Goal: Transaction & Acquisition: Purchase product/service

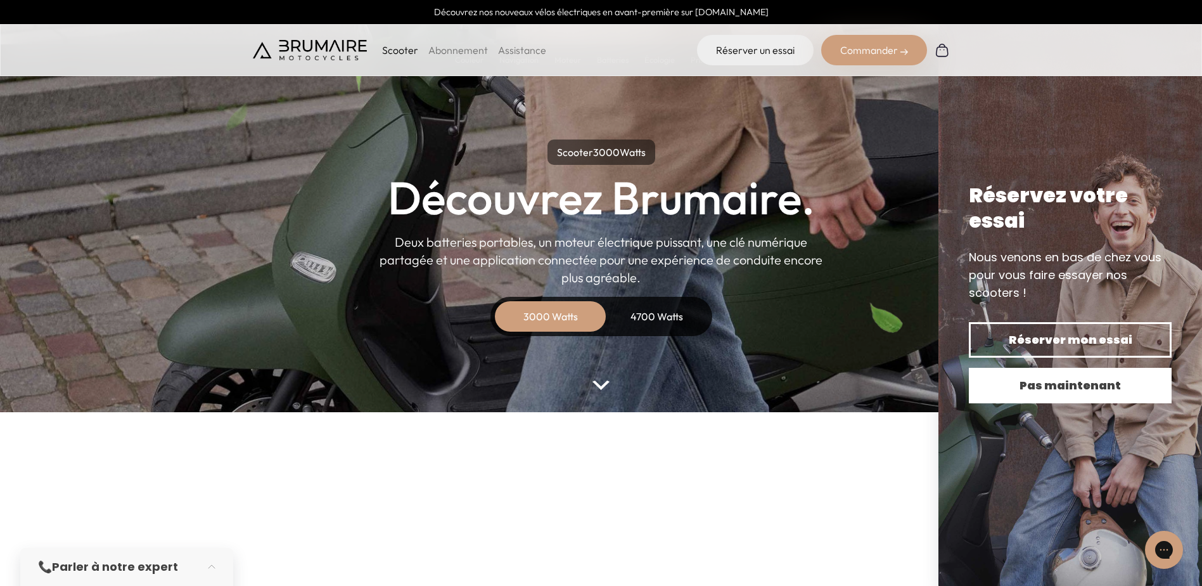
click at [1105, 393] on span "Pas maintenant" at bounding box center [1070, 386] width 158 height 18
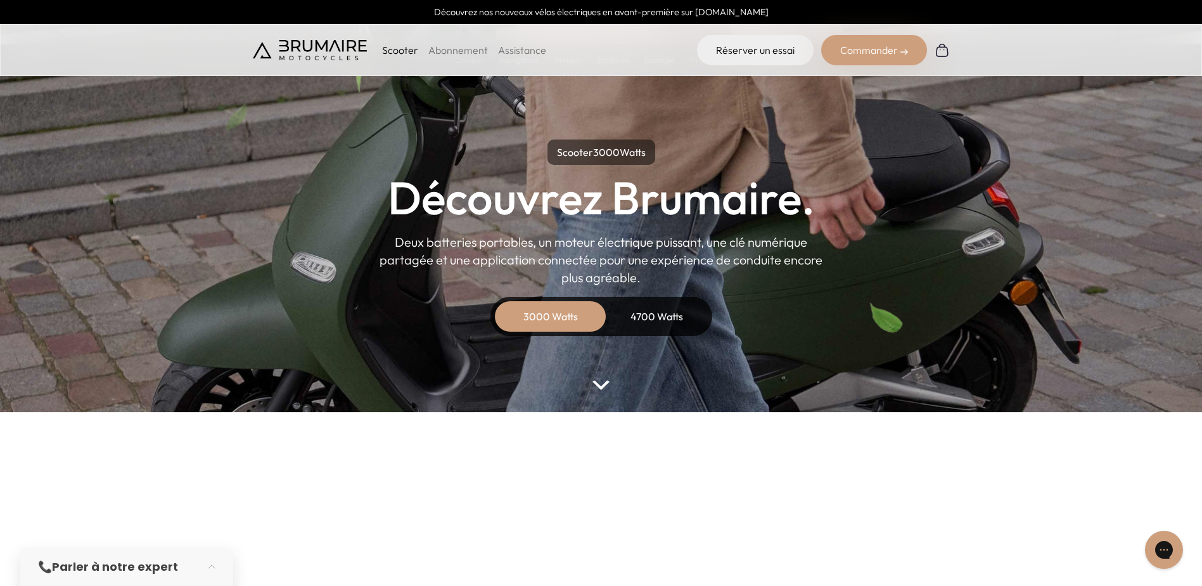
click at [601, 386] on img at bounding box center [601, 385] width 16 height 10
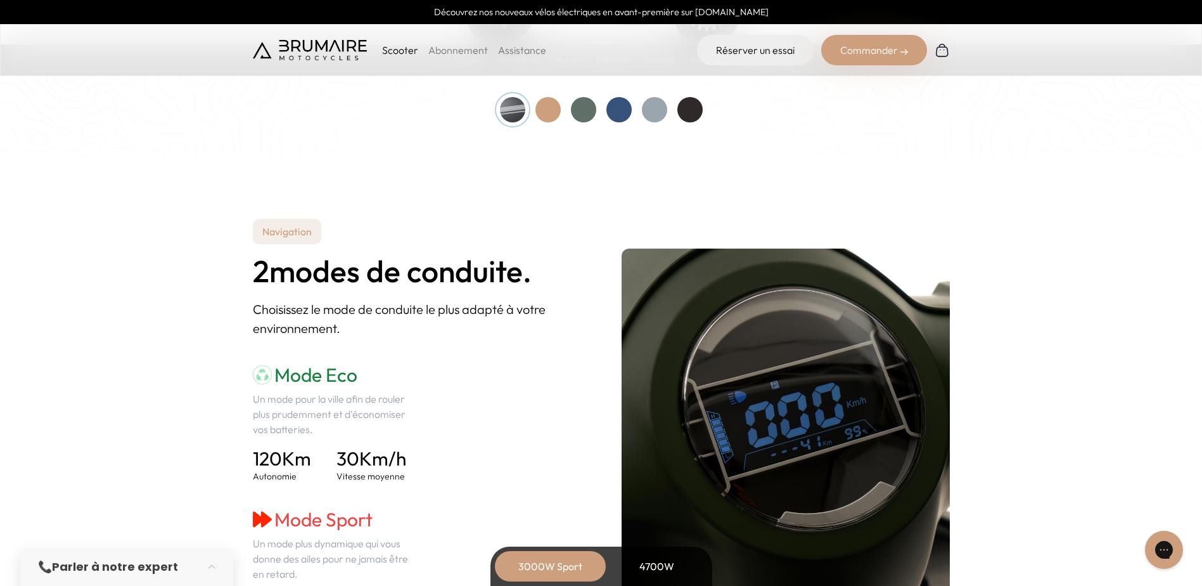
scroll to position [1743, 0]
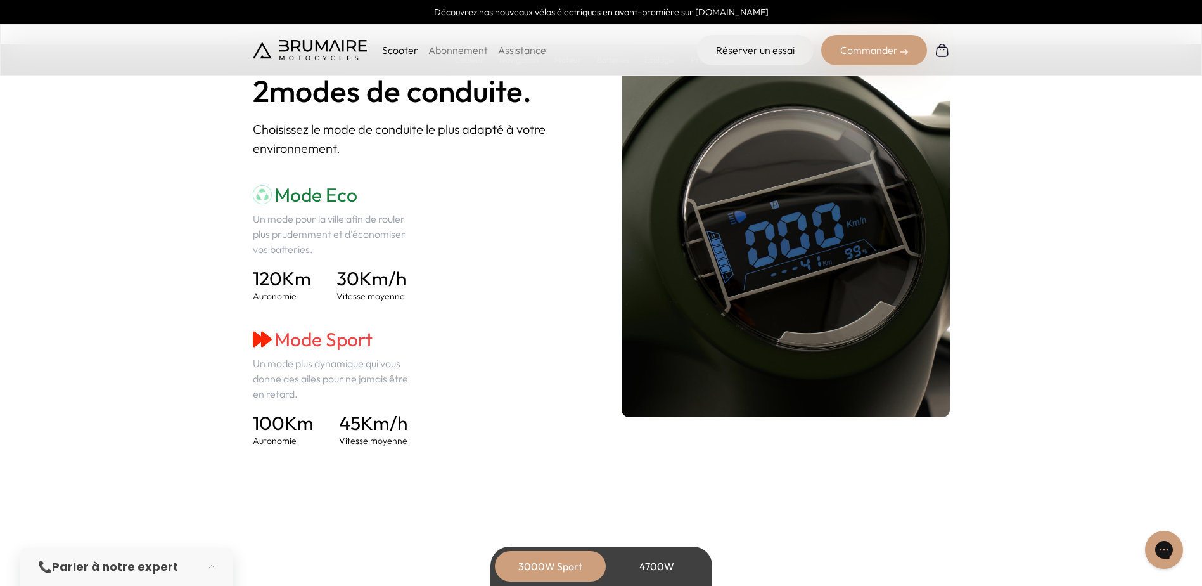
click at [391, 50] on p "Scooter" at bounding box center [400, 49] width 36 height 15
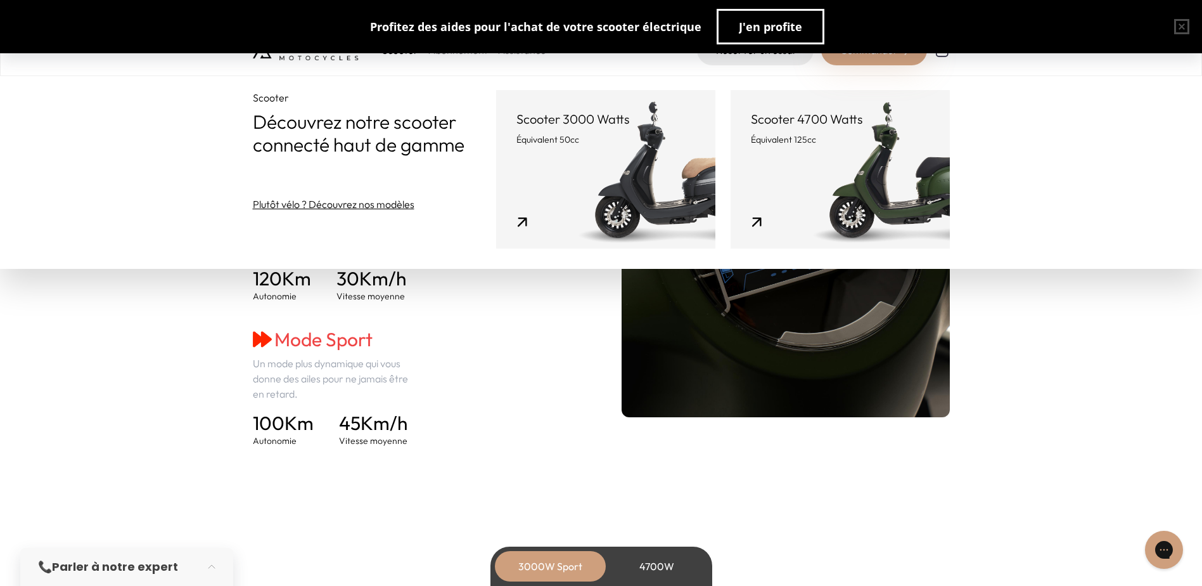
click at [600, 164] on link "Scooter 3000 Watts Équivalent 50cc" at bounding box center [605, 169] width 219 height 158
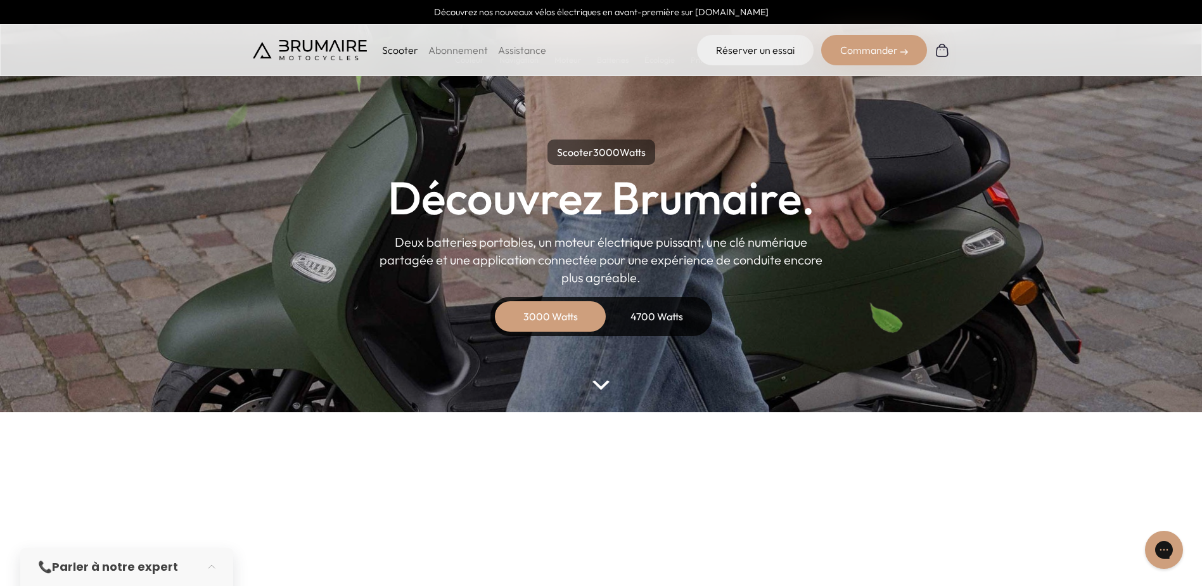
click at [532, 313] on div "3000 Watts" at bounding box center [550, 316] width 101 height 30
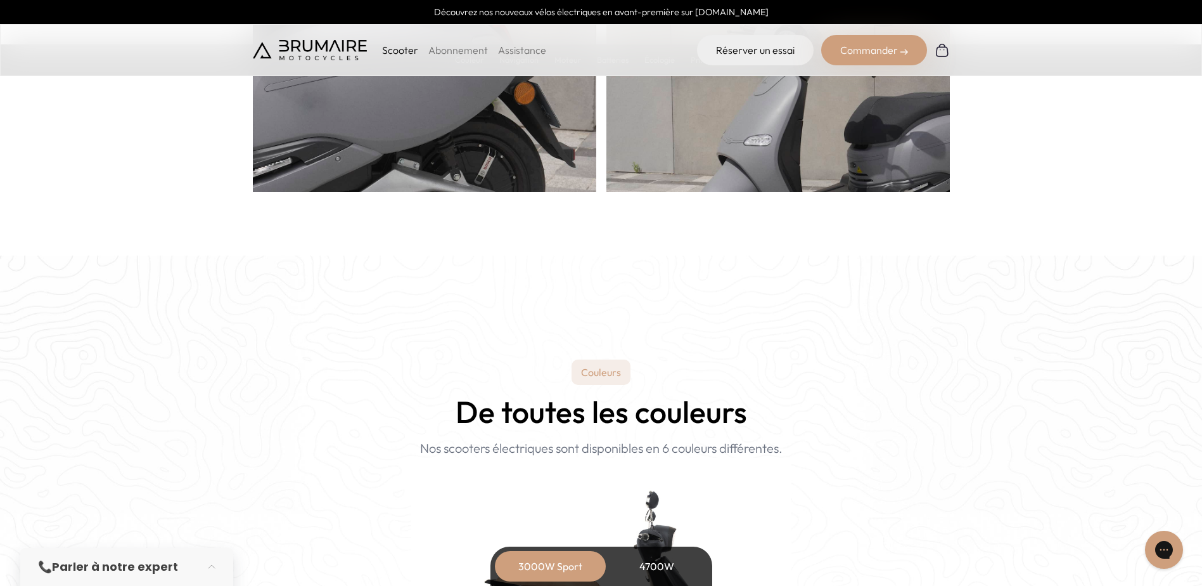
scroll to position [1268, 0]
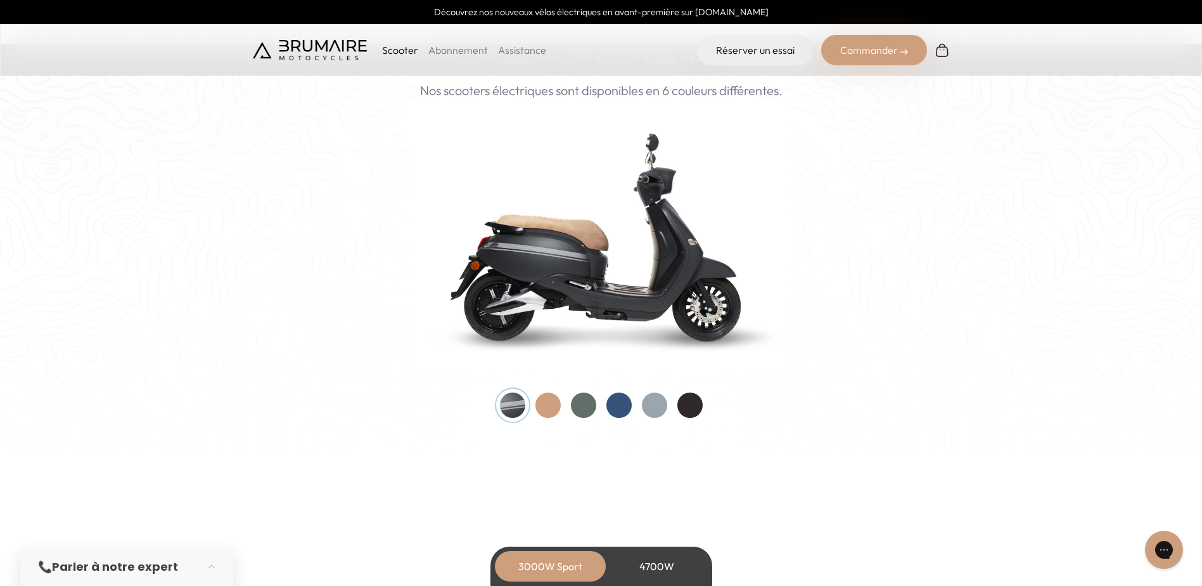
click at [536, 404] on div at bounding box center [548, 404] width 25 height 25
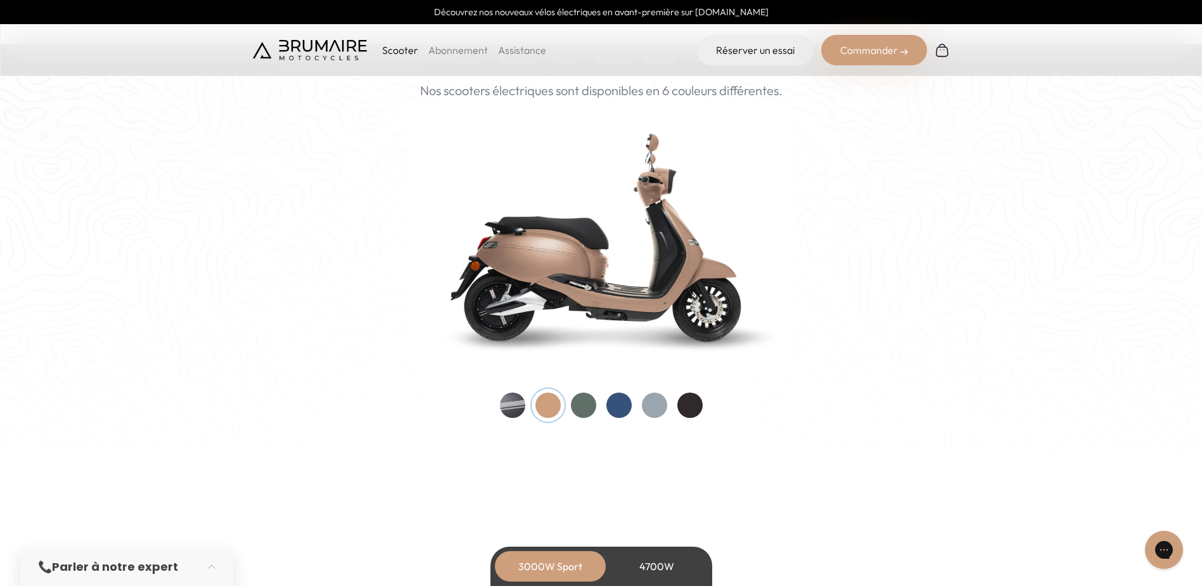
click at [576, 406] on div at bounding box center [583, 404] width 25 height 25
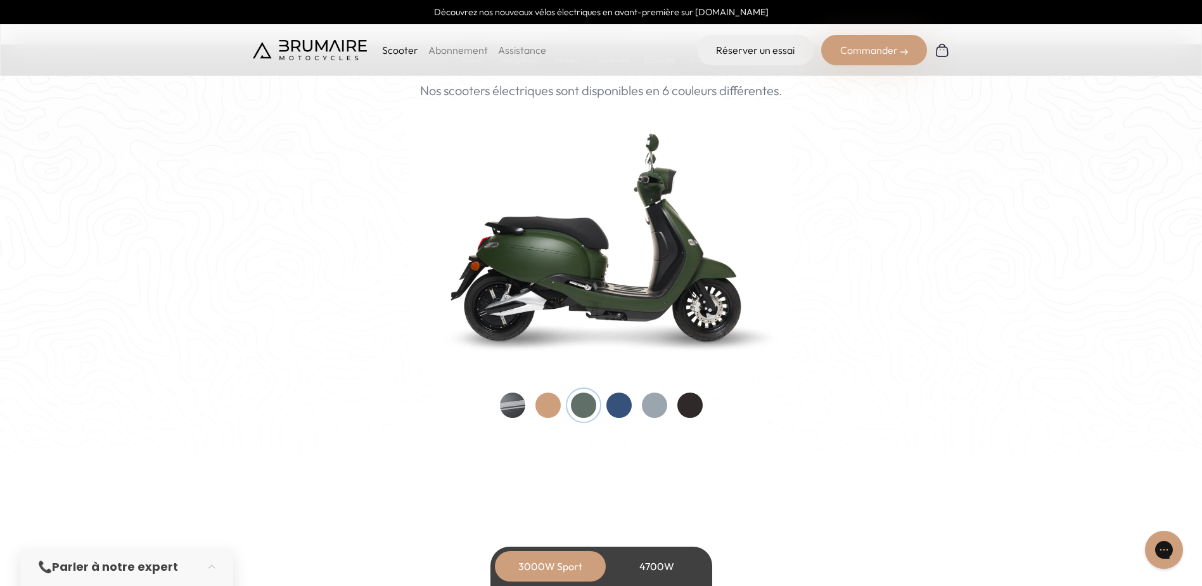
click at [557, 404] on div at bounding box center [548, 404] width 25 height 25
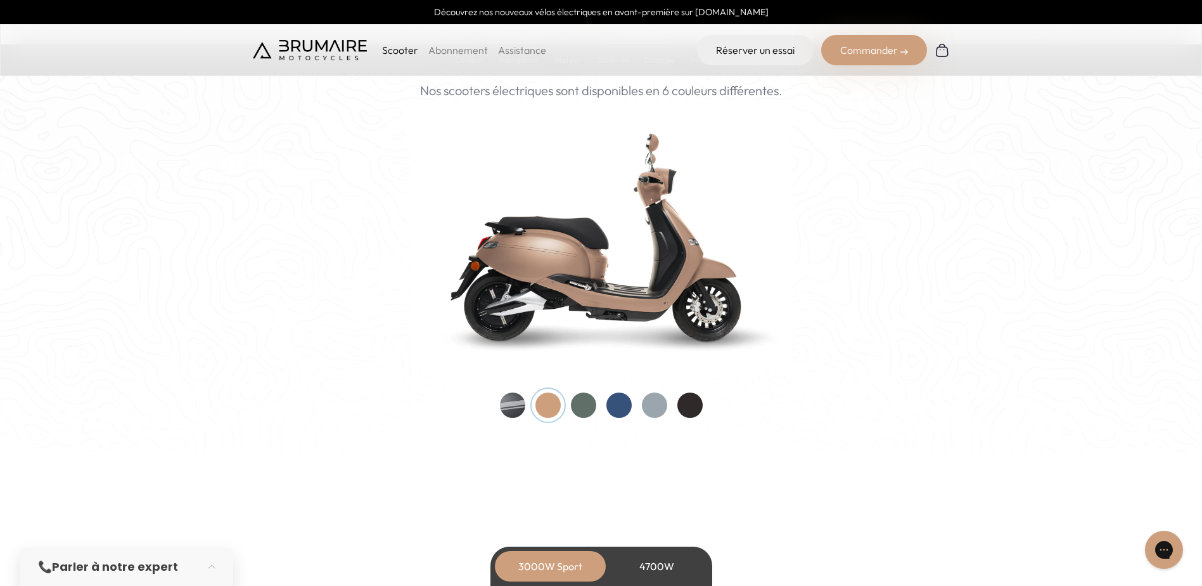
click at [644, 311] on img at bounding box center [601, 236] width 380 height 272
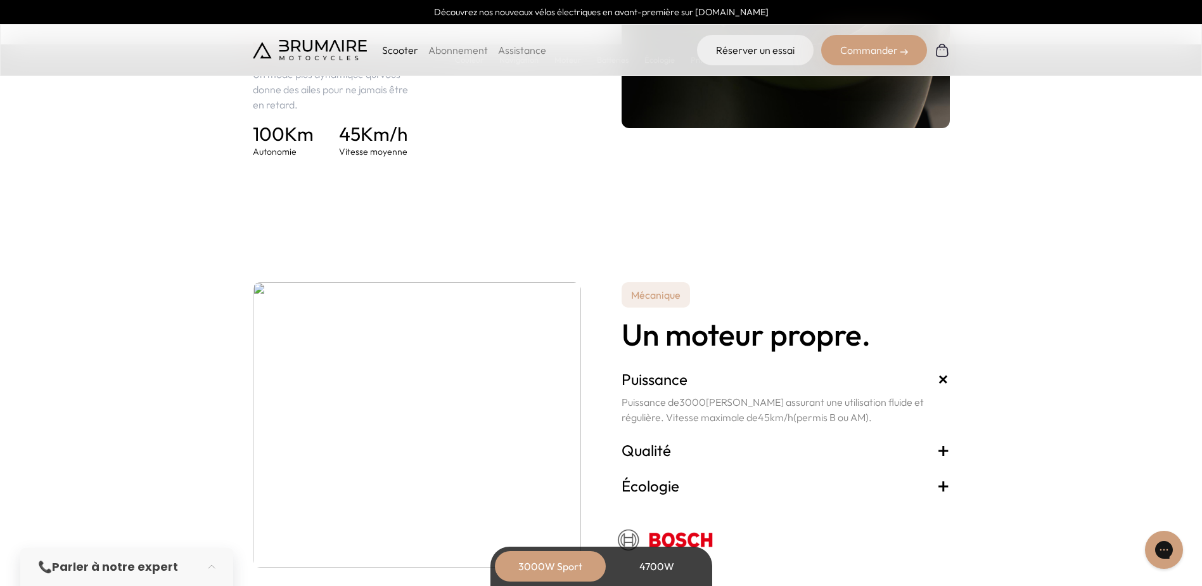
scroll to position [1965, 0]
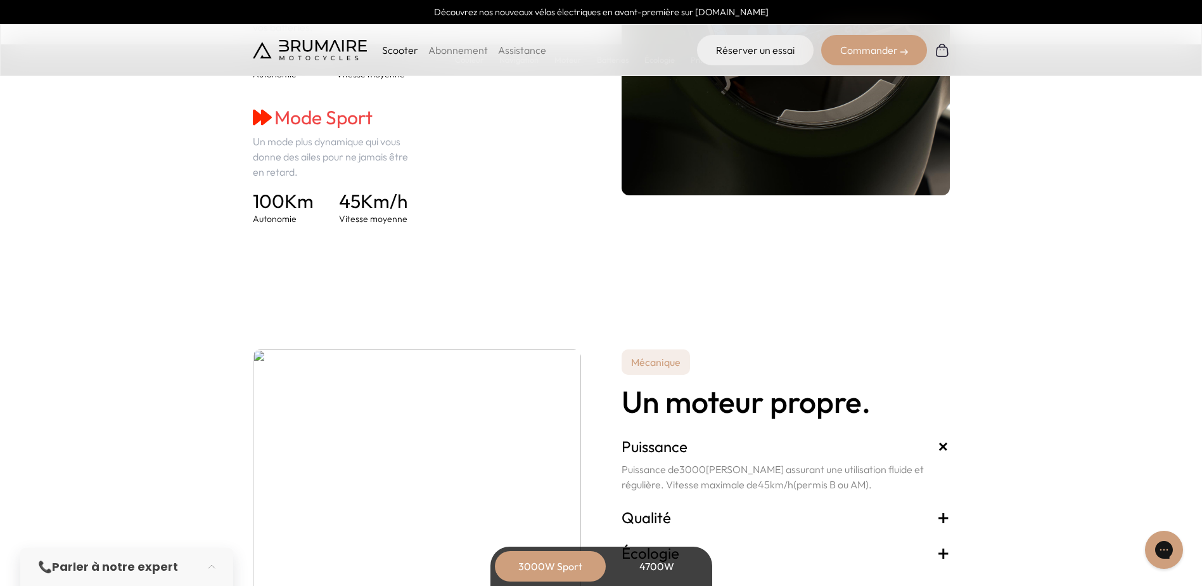
click at [872, 42] on div "Commander" at bounding box center [875, 50] width 106 height 30
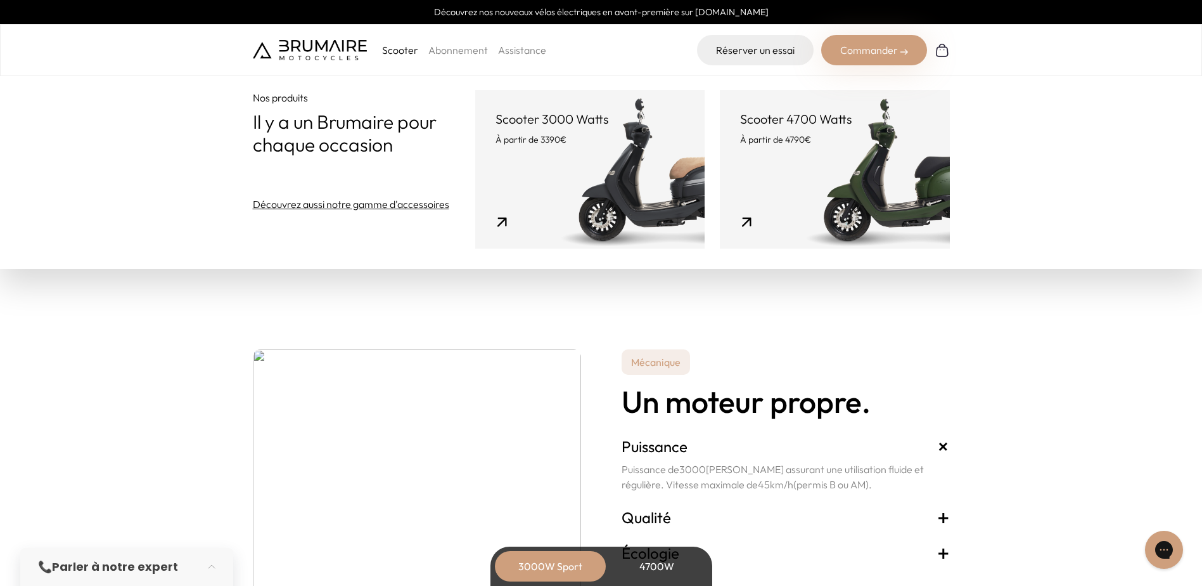
click at [579, 166] on link "Scooter 3000 Watts À partir de 3390€" at bounding box center [589, 169] width 229 height 158
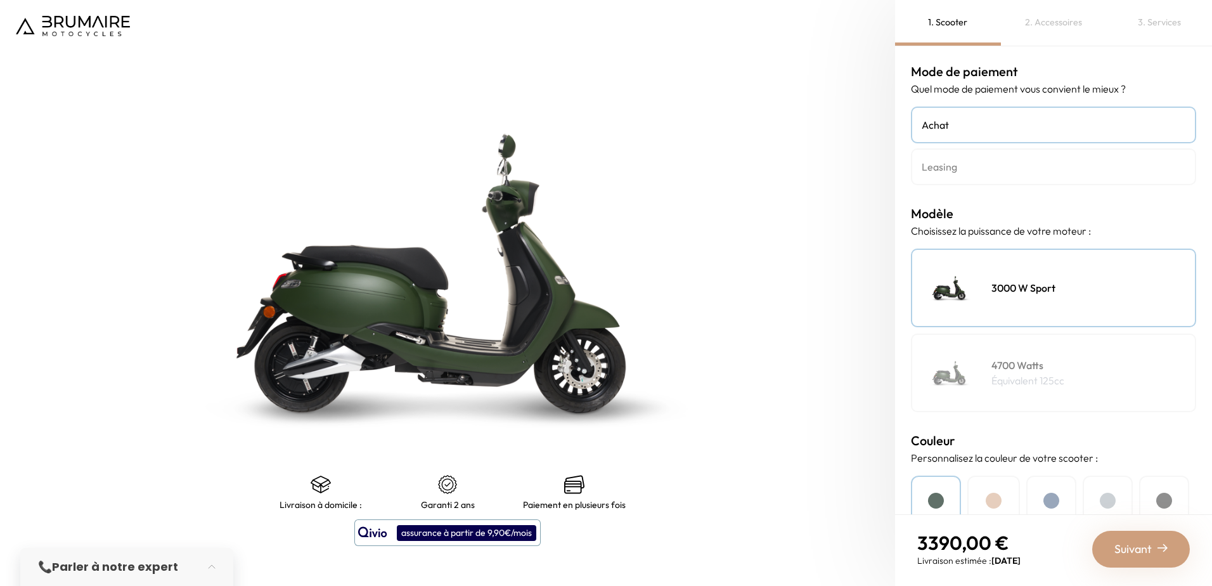
click at [990, 502] on div at bounding box center [994, 501] width 16 height 16
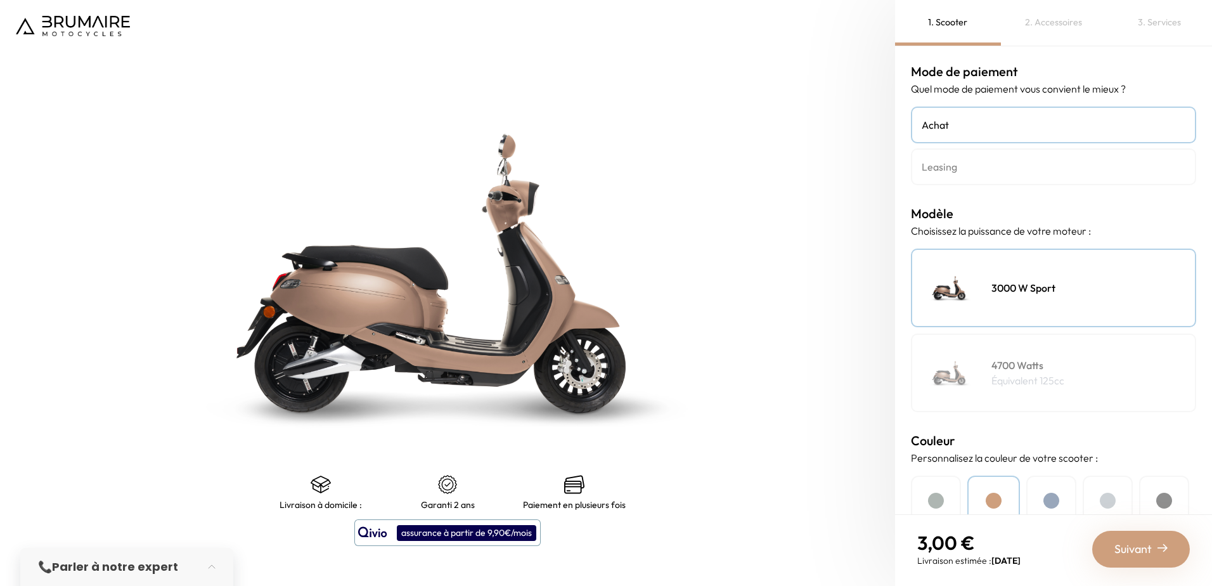
click at [339, 306] on img at bounding box center [447, 273] width 1119 height 732
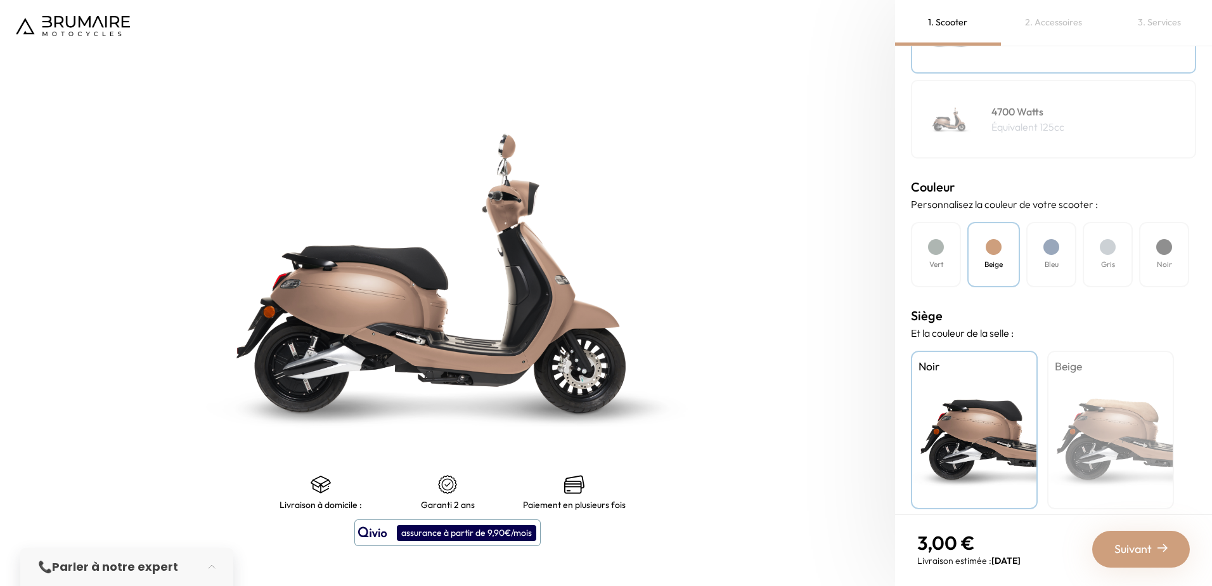
scroll to position [264, 0]
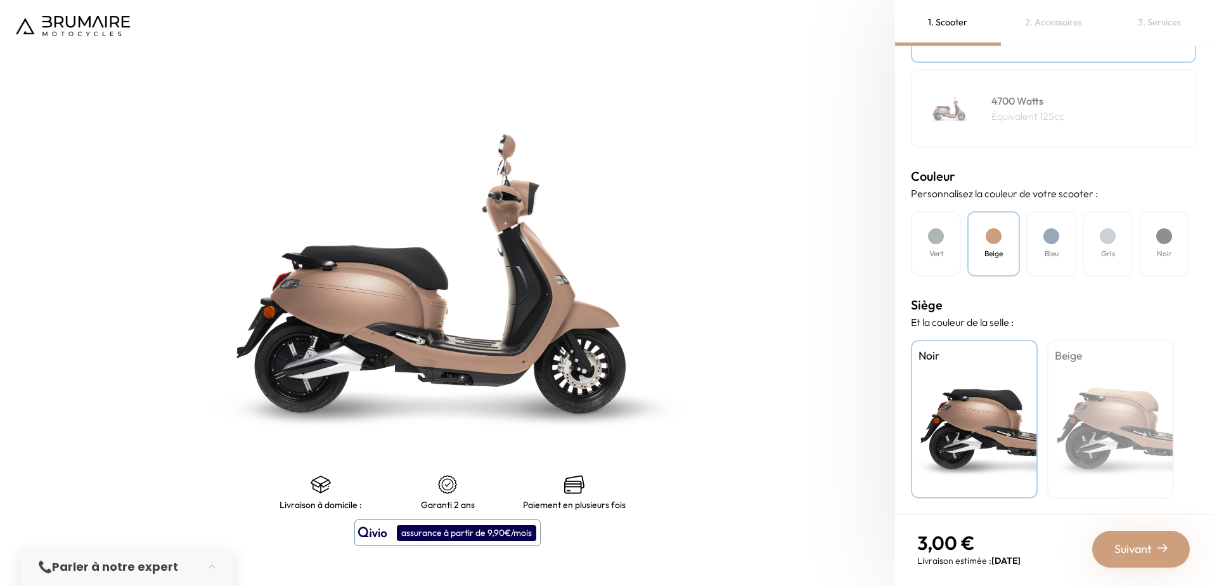
click at [1101, 383] on div "Beige" at bounding box center [1110, 419] width 127 height 158
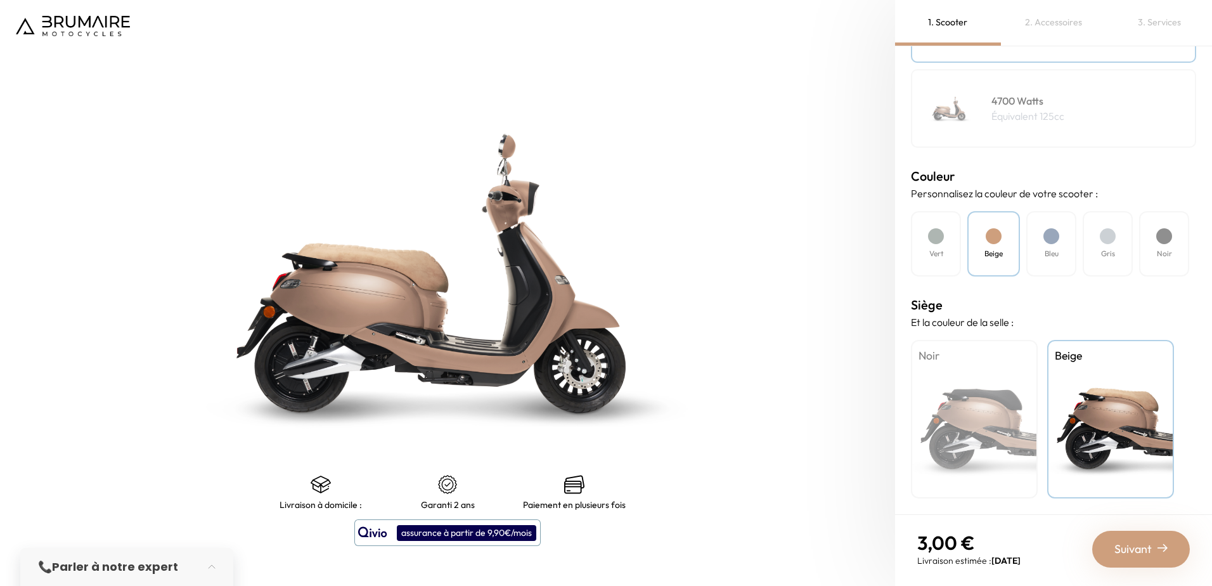
click at [1001, 413] on div "Noir" at bounding box center [974, 419] width 127 height 158
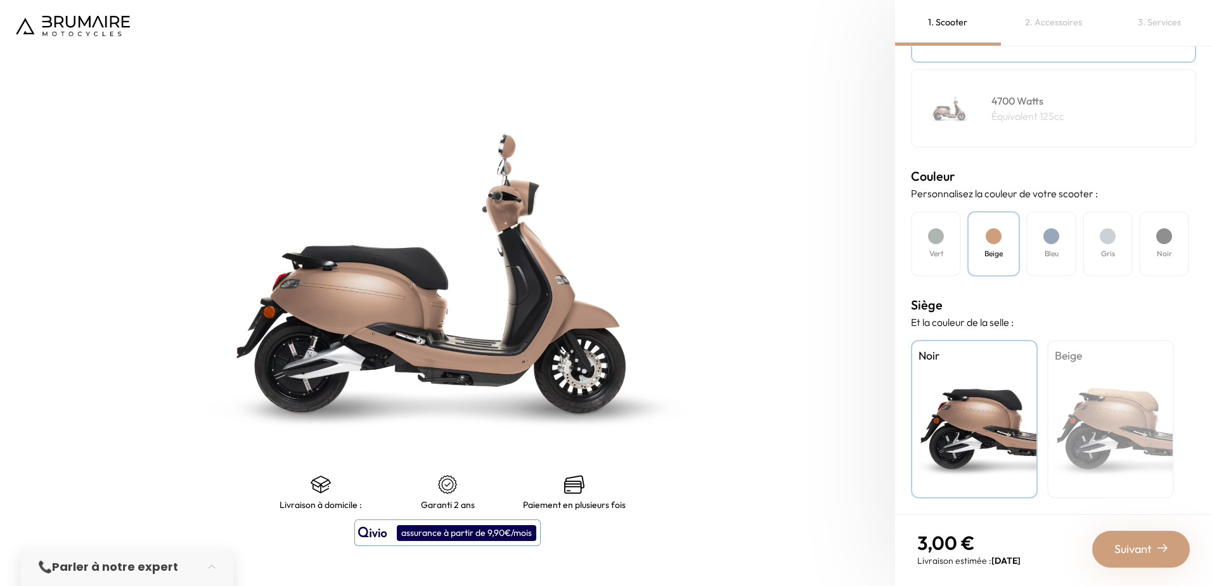
click at [1158, 551] on div "Suivant" at bounding box center [1141, 549] width 98 height 37
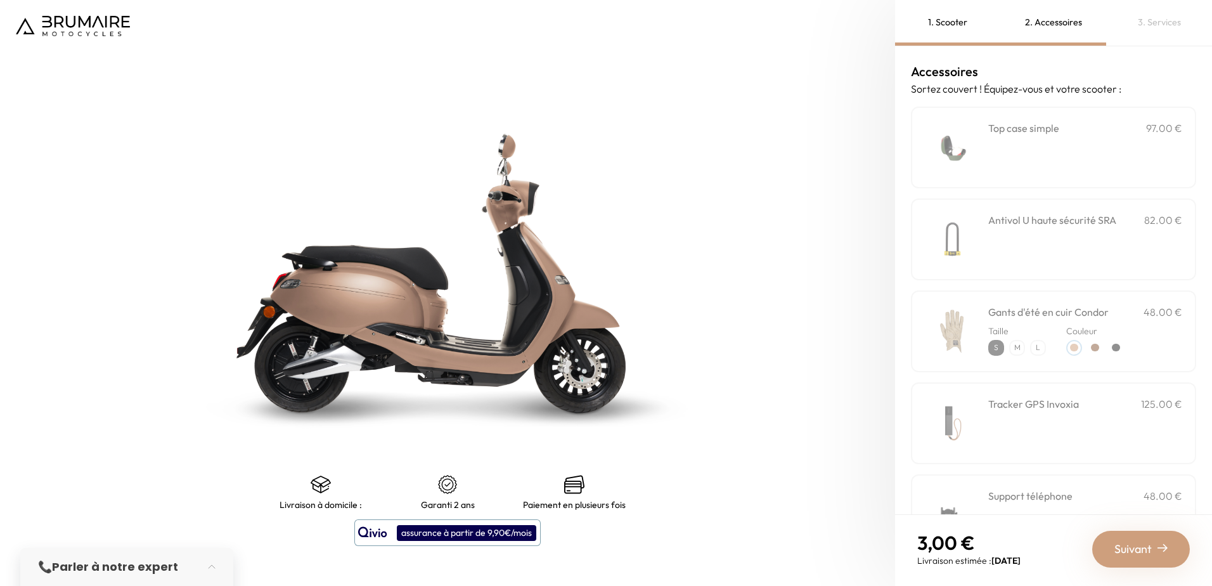
click at [1028, 139] on div "**********" at bounding box center [1085, 147] width 194 height 54
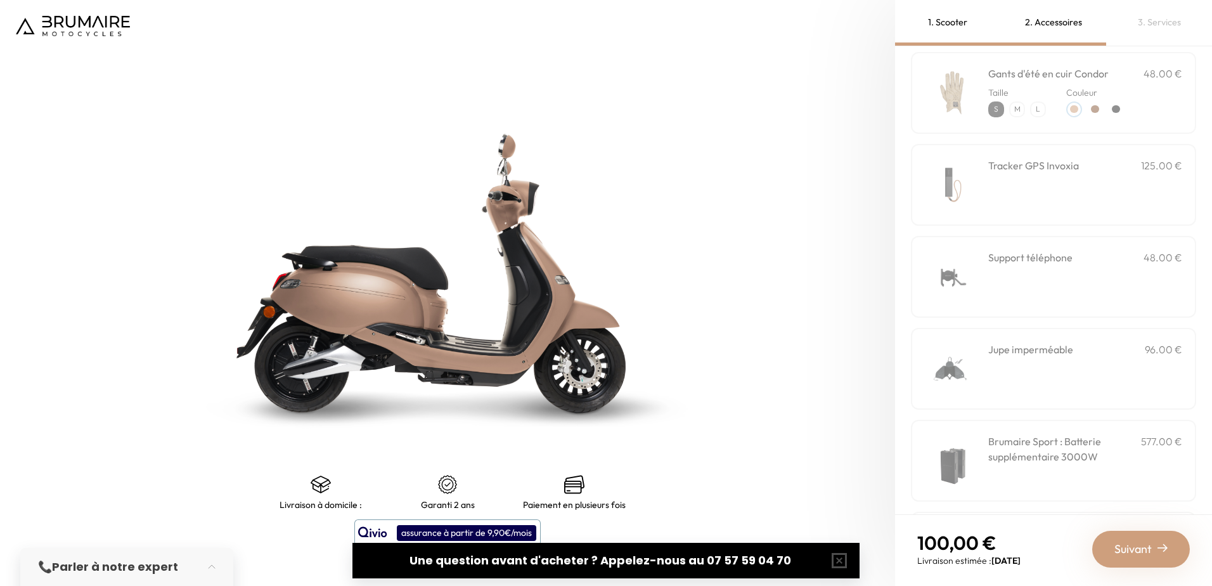
scroll to position [254, 0]
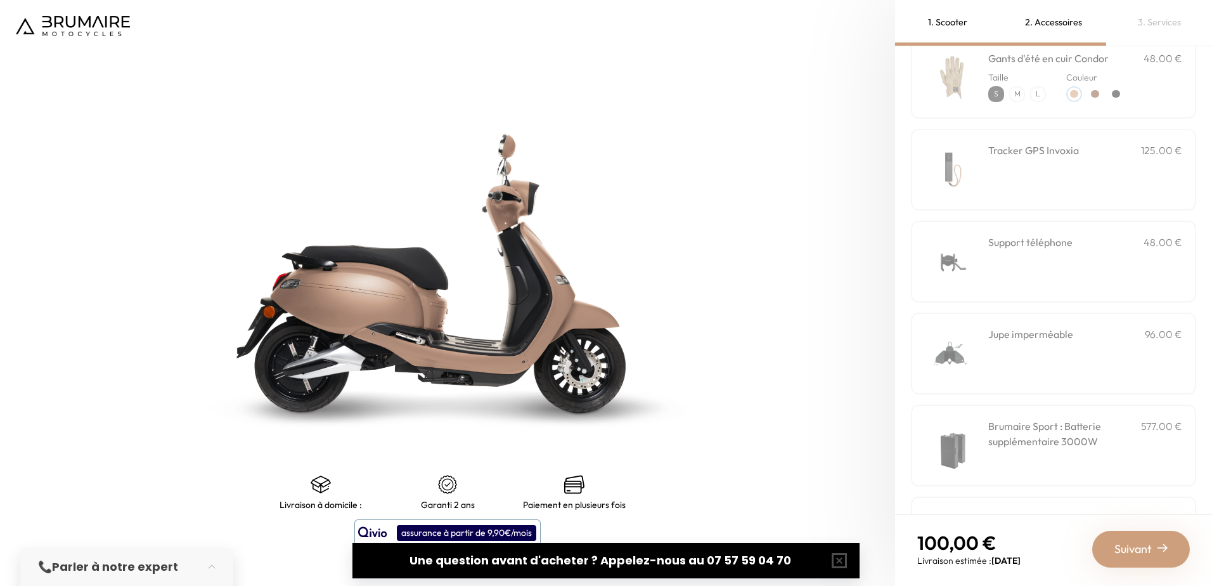
click at [1031, 325] on div "Jupe imperméable 96.00 €" at bounding box center [1053, 354] width 285 height 82
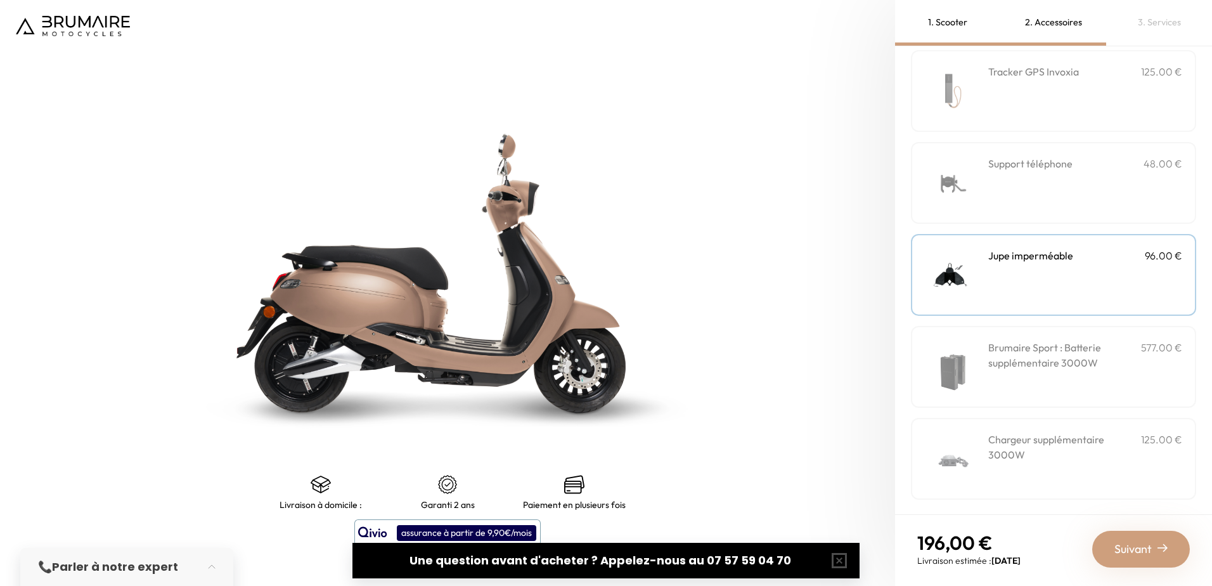
scroll to position [333, 0]
click at [1027, 366] on h3 "Brumaire Sport : Batterie supplémentaire 3000W" at bounding box center [1064, 353] width 153 height 30
click at [1150, 546] on span "Suivant" at bounding box center [1132, 549] width 37 height 18
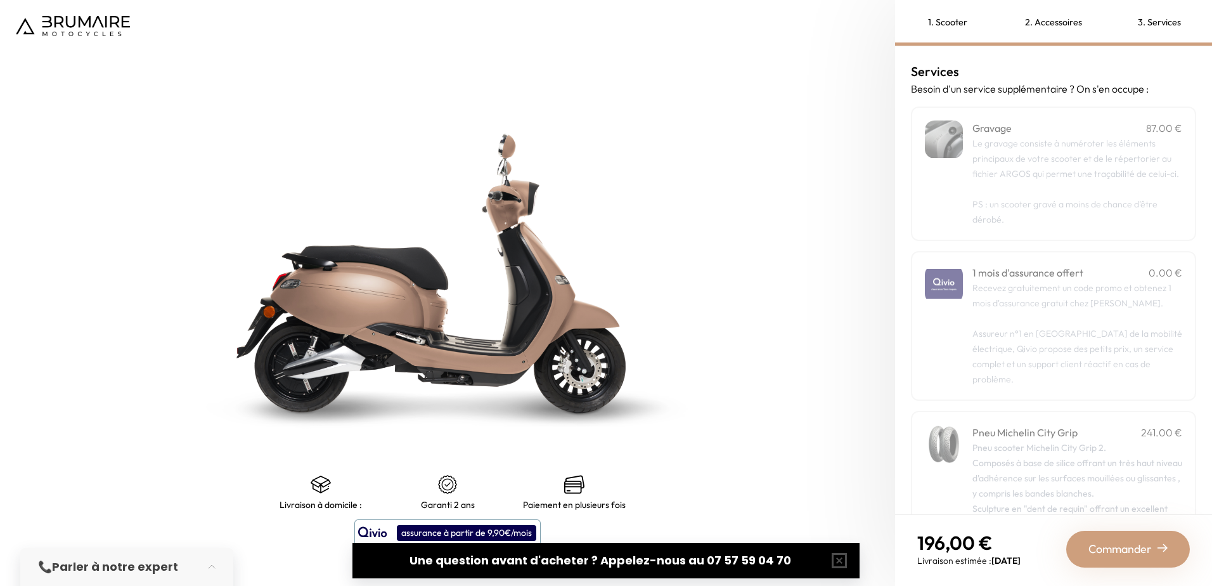
click at [1028, 151] on p "Le gravage consiste à numéroter les éléments principaux de votre scooter et de …" at bounding box center [1077, 159] width 210 height 46
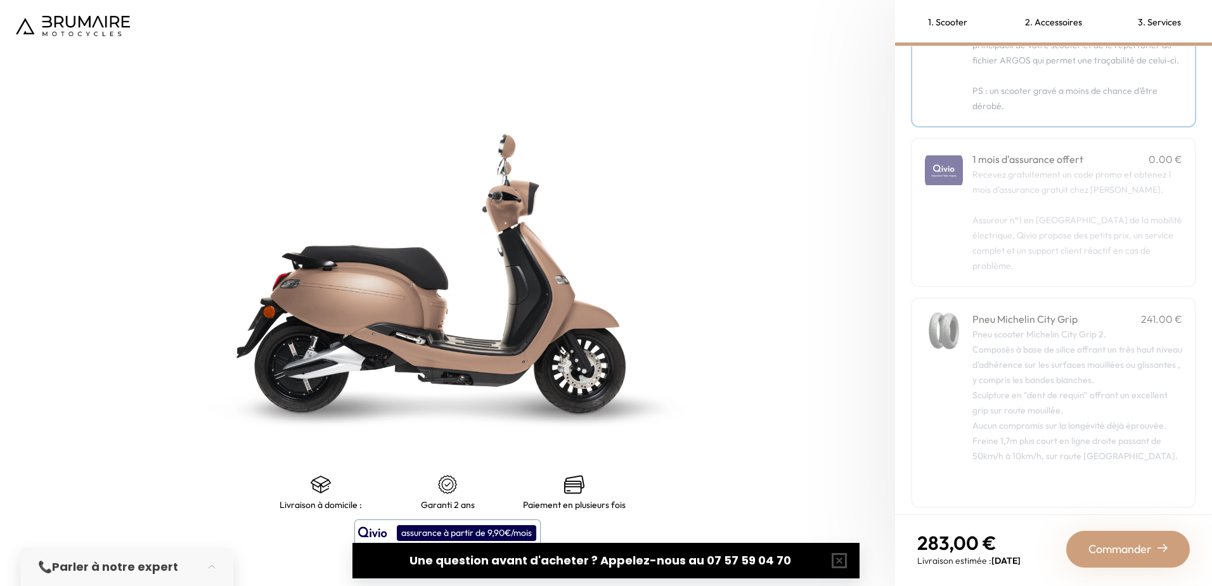
scroll to position [123, 0]
click at [1141, 545] on span "Commander" at bounding box center [1119, 549] width 63 height 18
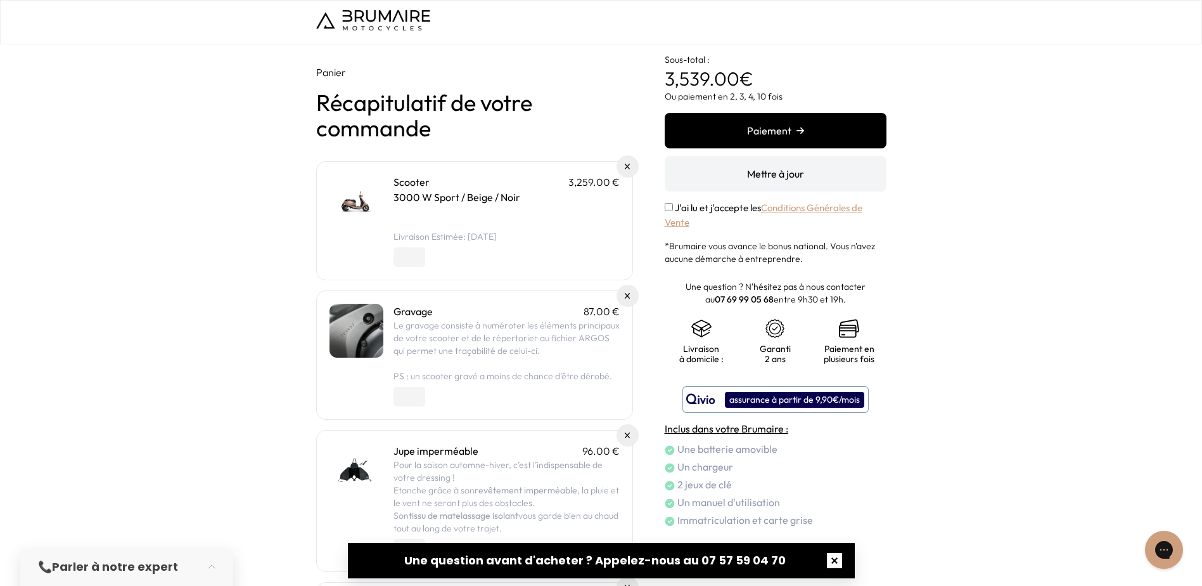
click at [840, 555] on button "button" at bounding box center [835, 560] width 41 height 41
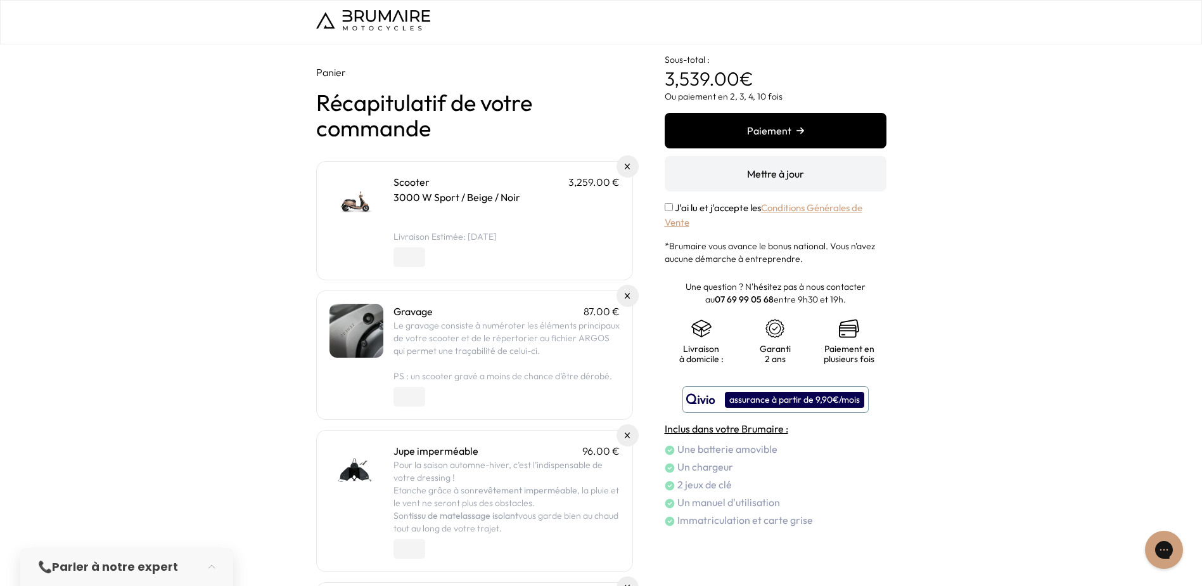
drag, startPoint x: 1024, startPoint y: 0, endPoint x: 937, endPoint y: 536, distance: 542.7
click at [937, 536] on div "Panier Récapitulatif de votre commande Scooter 3,259.00 € 3000 W Sport / Beige …" at bounding box center [601, 416] width 1202 height 745
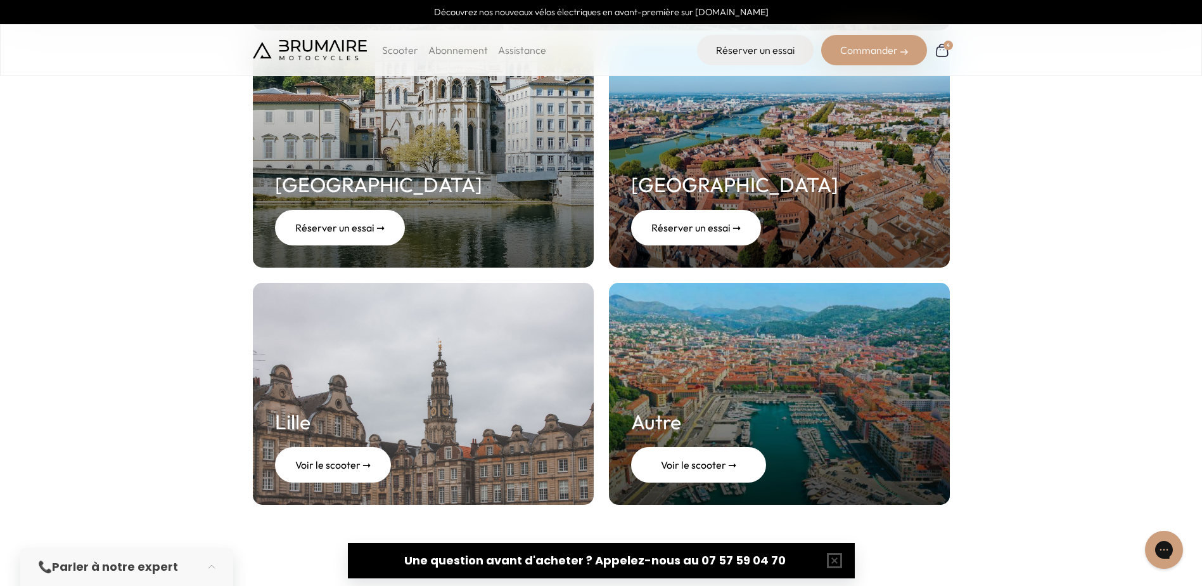
scroll to position [634, 0]
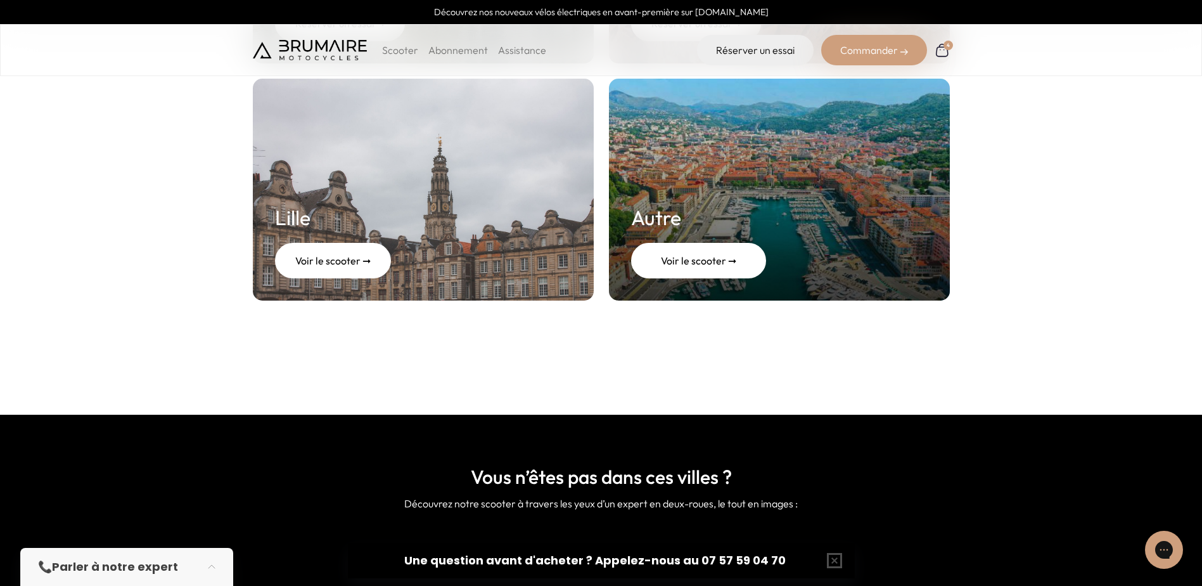
click at [680, 266] on div "Voir le scooter ➞" at bounding box center [698, 260] width 135 height 35
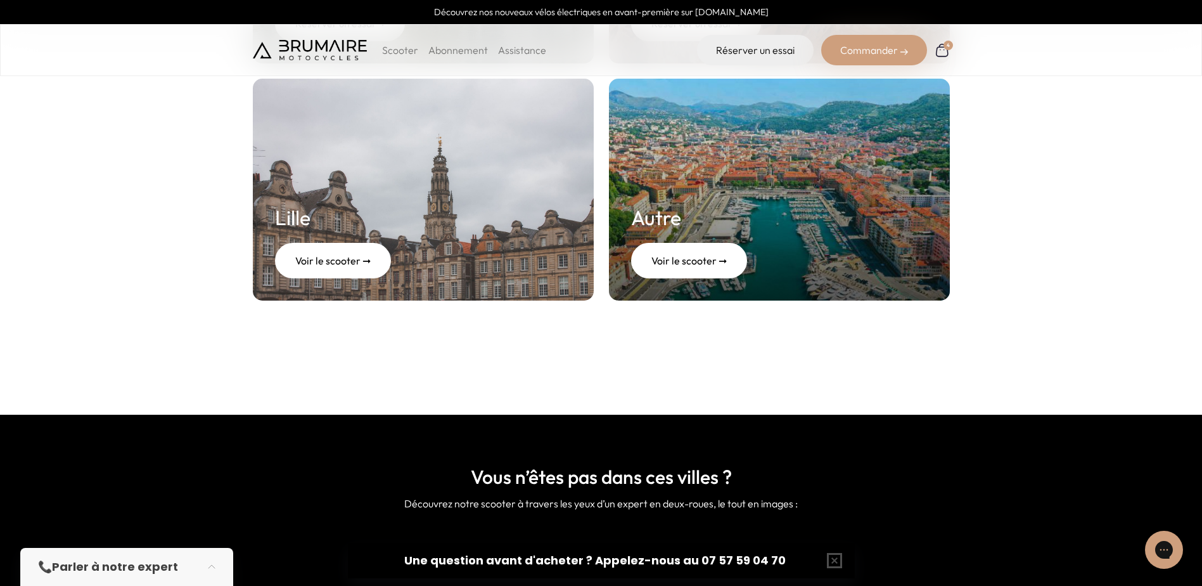
click at [404, 50] on p "Scooter" at bounding box center [400, 49] width 36 height 15
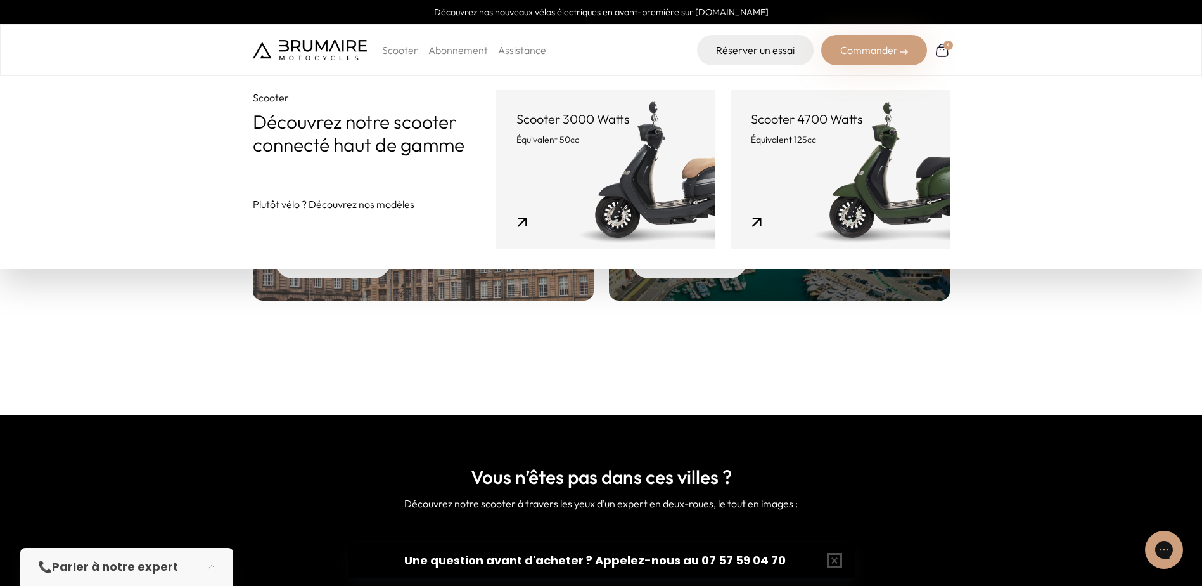
click at [583, 172] on link "Scooter 3000 Watts Équivalent 50cc" at bounding box center [605, 169] width 219 height 158
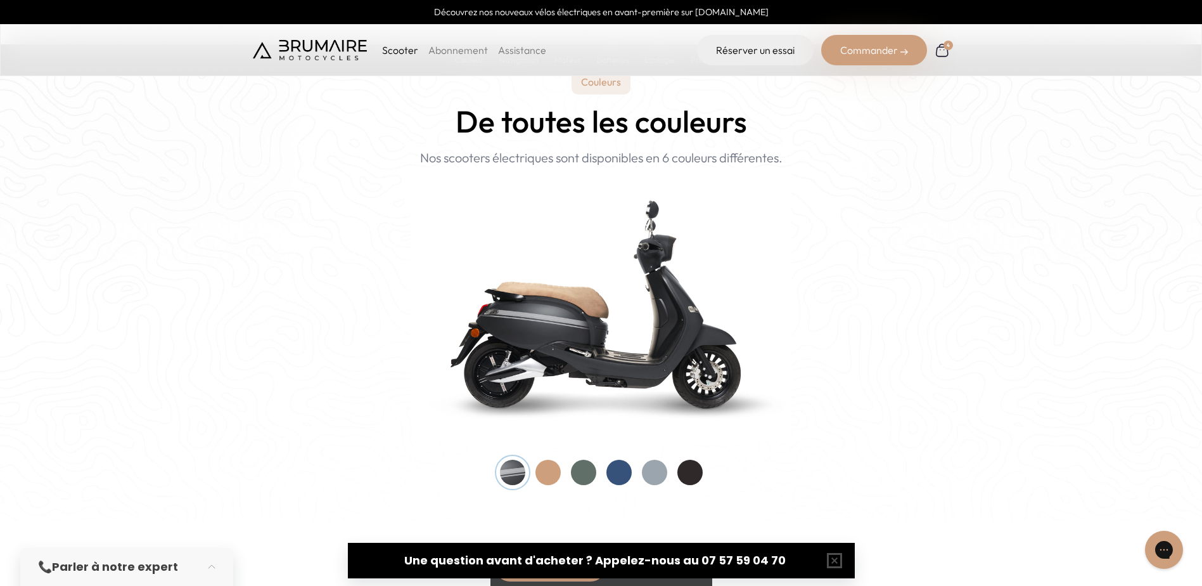
scroll to position [1204, 0]
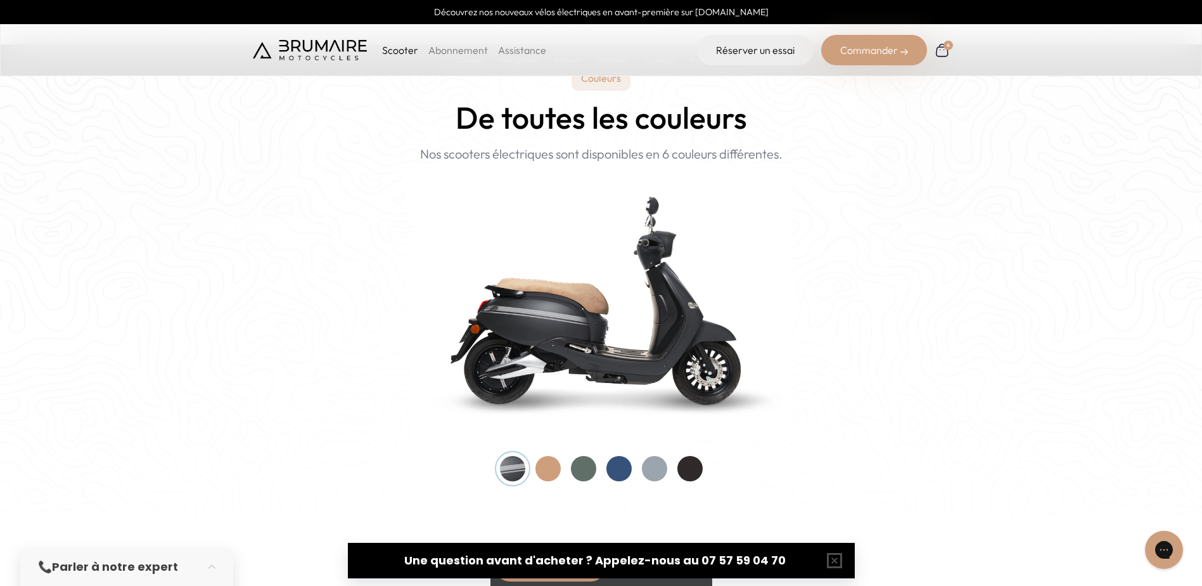
click at [544, 463] on div at bounding box center [548, 468] width 25 height 25
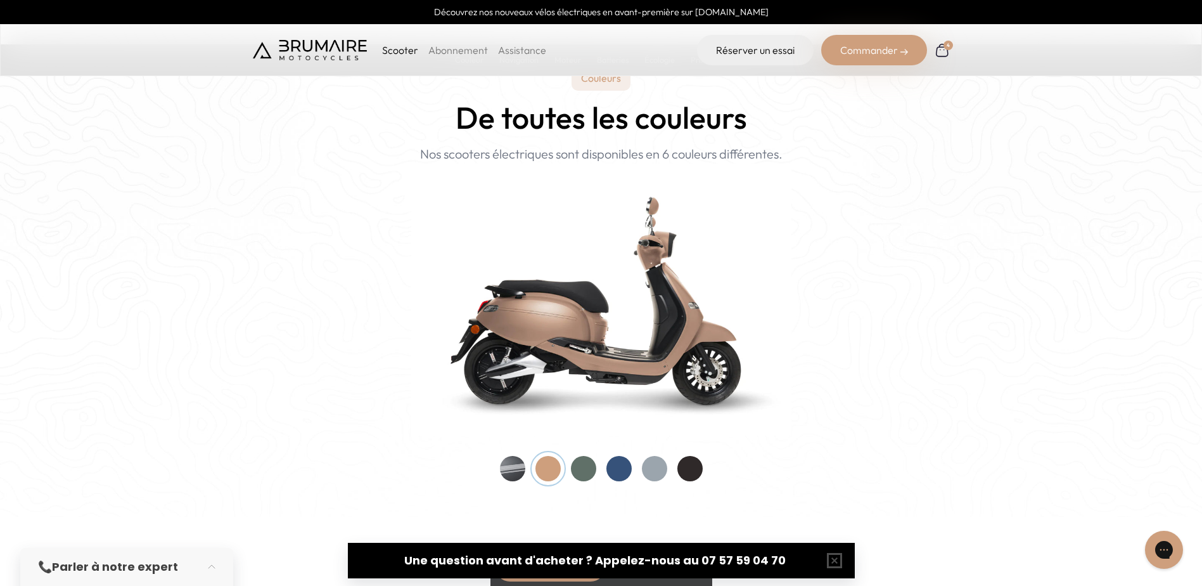
click at [686, 334] on img at bounding box center [601, 300] width 380 height 272
click at [642, 259] on img at bounding box center [601, 300] width 380 height 272
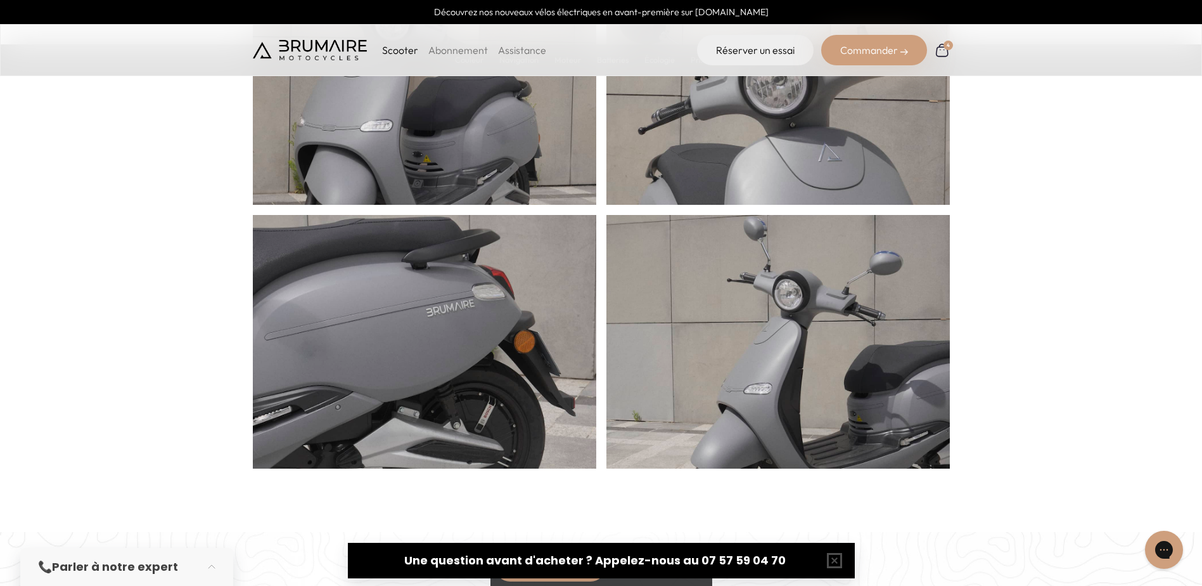
click at [756, 290] on img at bounding box center [779, 377] width 344 height 380
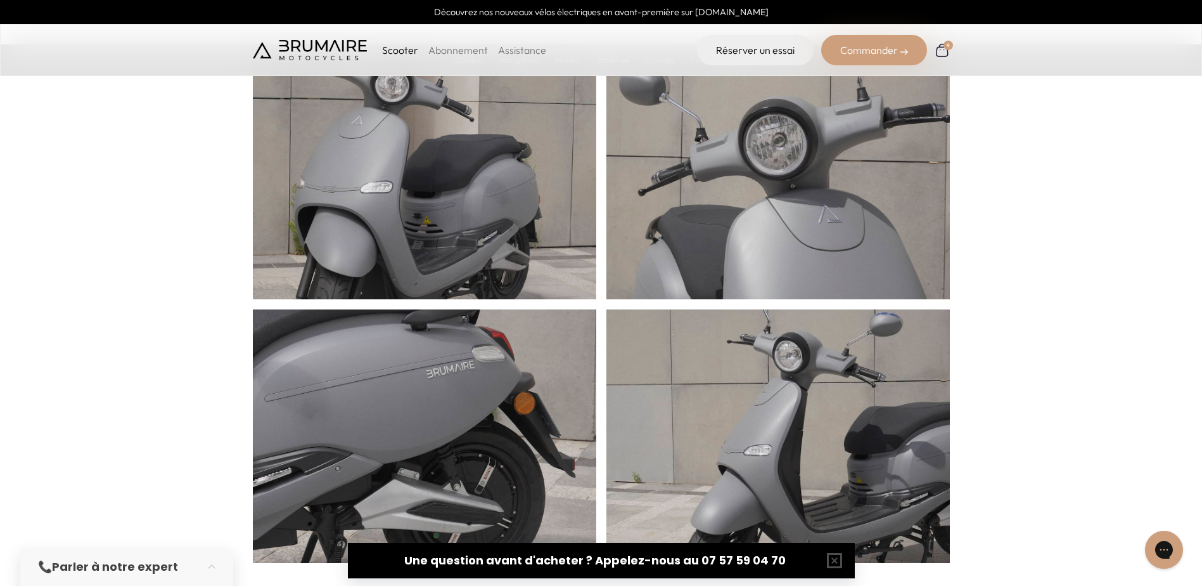
scroll to position [317, 0]
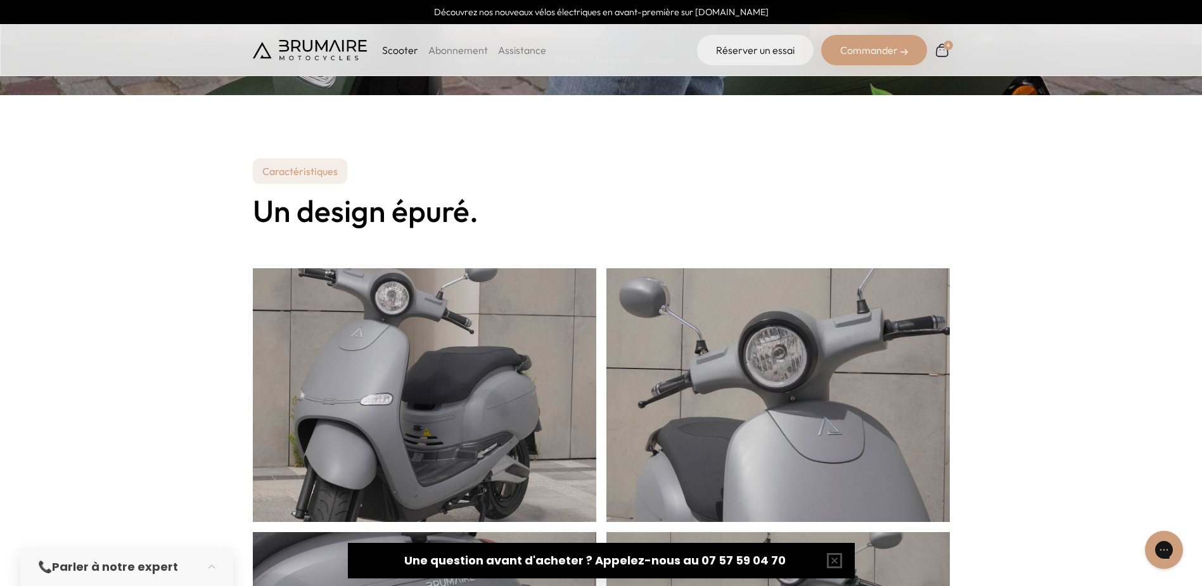
click at [415, 317] on img at bounding box center [425, 387] width 344 height 380
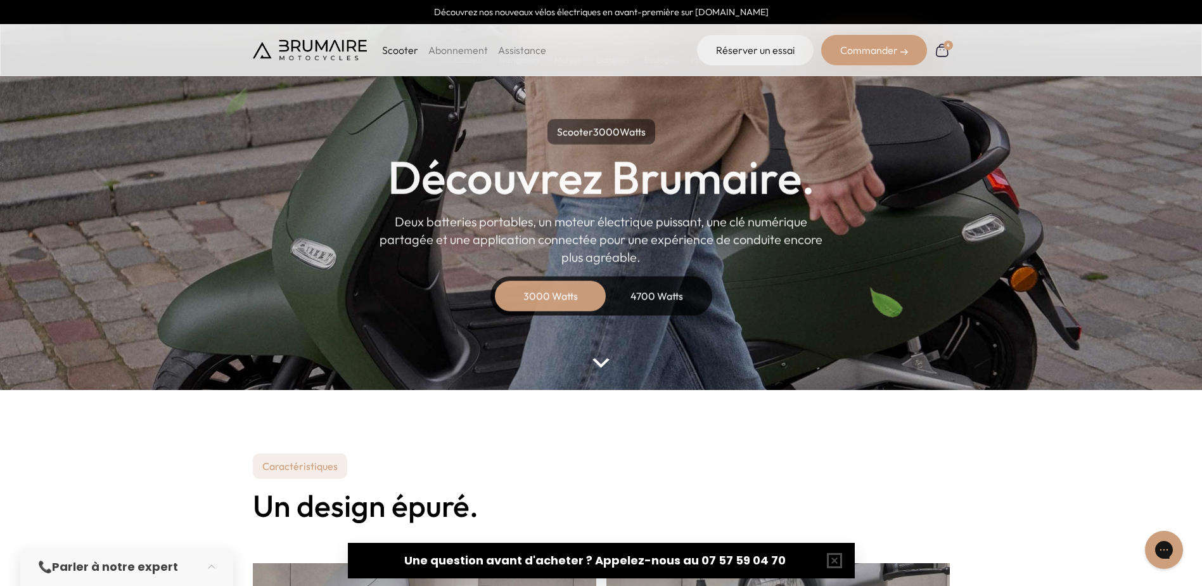
scroll to position [0, 0]
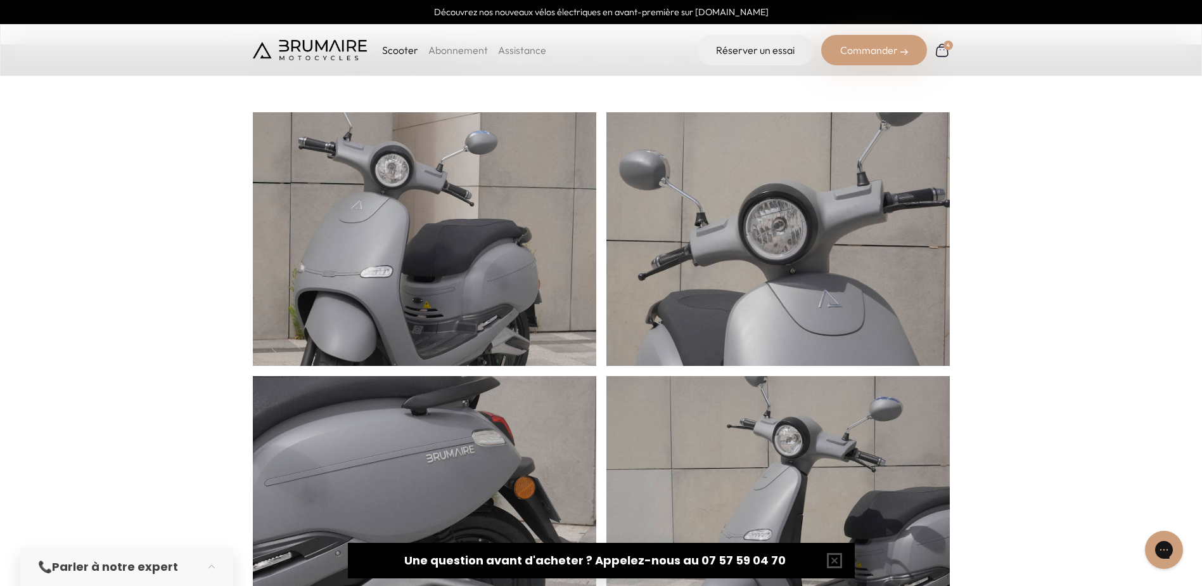
scroll to position [190, 0]
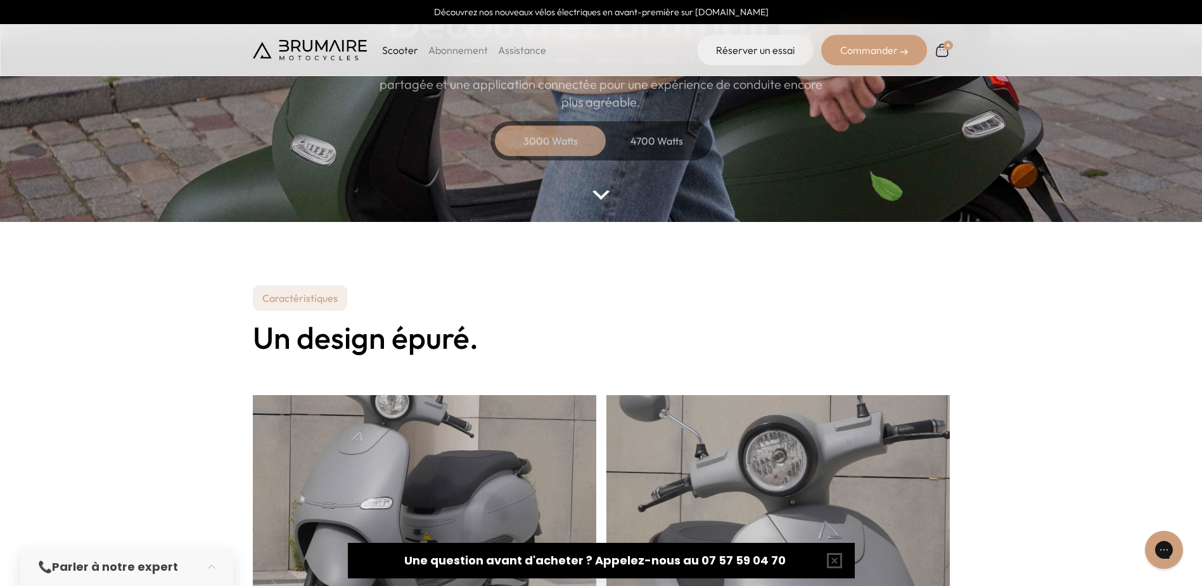
click at [546, 136] on div "3000 Watts" at bounding box center [550, 141] width 101 height 30
click at [543, 142] on div "3000 Watts" at bounding box center [550, 141] width 101 height 30
click at [589, 193] on parallax-hero "Scooter 3000 Watts Découvrez Brumaire. Deux batteries portables, un moteur élec…" at bounding box center [601, 16] width 1202 height 412
click at [598, 197] on img at bounding box center [601, 195] width 16 height 10
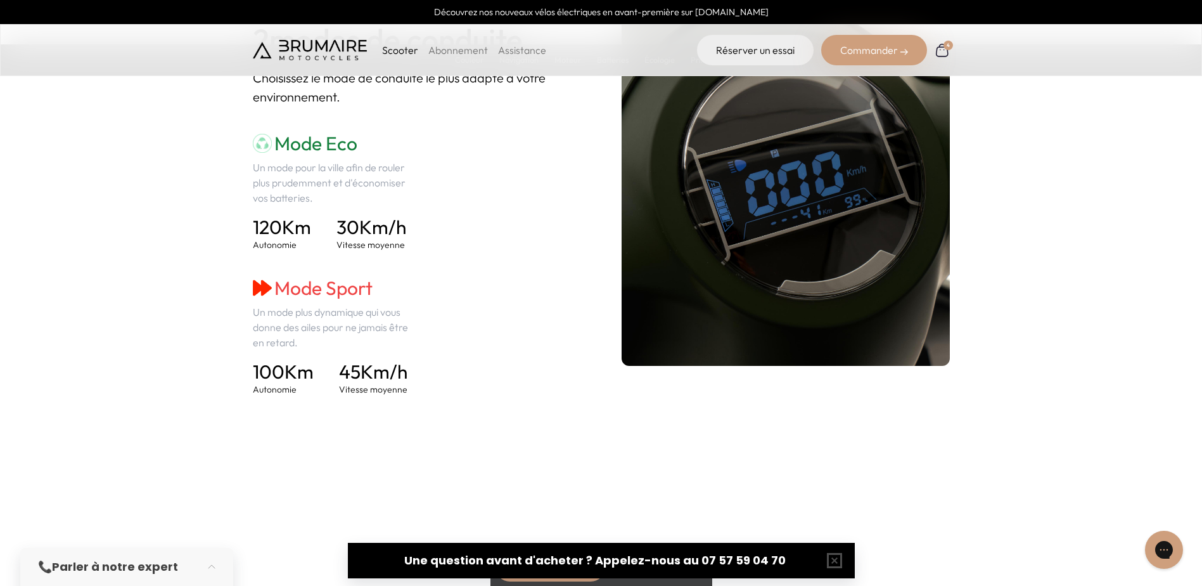
scroll to position [1680, 0]
